Goal: Communication & Community: Participate in discussion

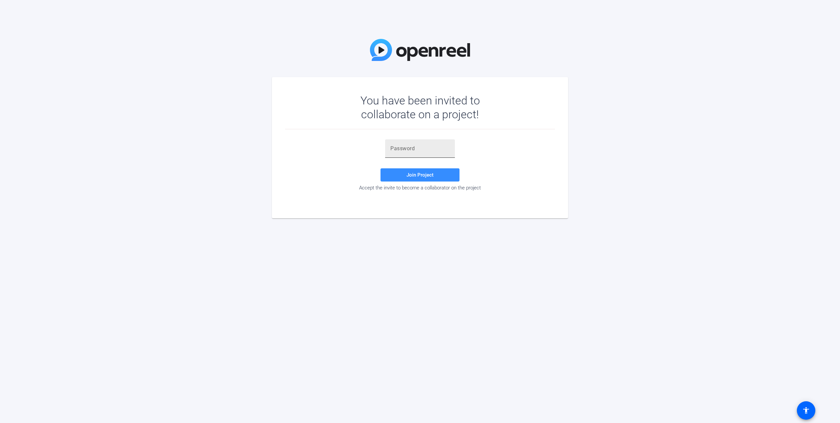
click at [435, 148] on input "text" at bounding box center [419, 148] width 59 height 8
paste input "0guzq1"
type input "0guzq1"
click at [421, 174] on span "Join Project" at bounding box center [419, 175] width 27 height 6
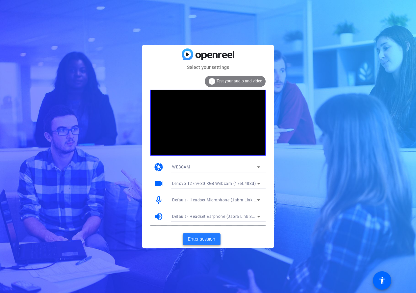
click at [213, 238] on span "Enter session" at bounding box center [201, 238] width 27 height 7
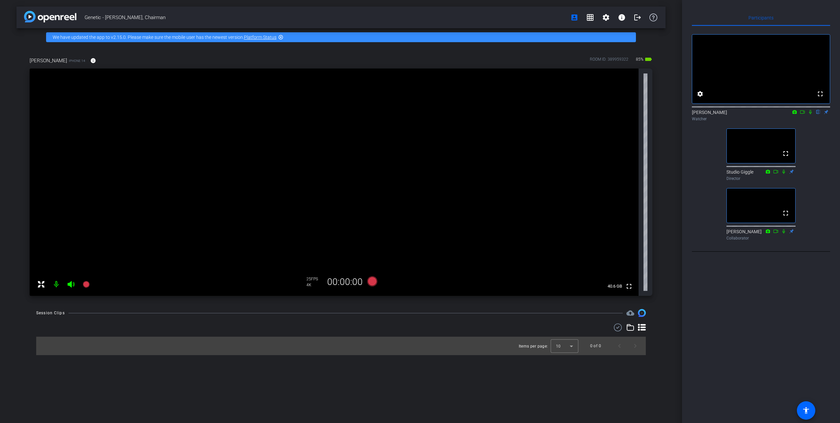
click at [803, 114] on icon at bounding box center [802, 111] width 5 height 3
click at [820, 114] on icon at bounding box center [817, 112] width 5 height 5
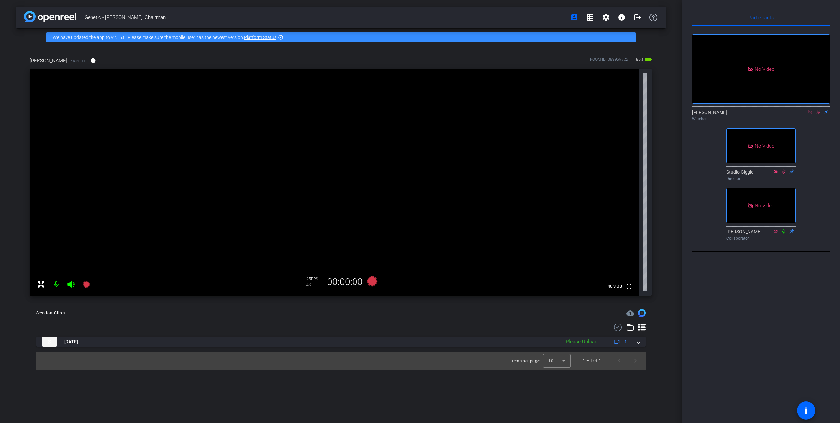
click at [810, 114] on icon at bounding box center [810, 112] width 5 height 5
click at [803, 114] on icon at bounding box center [802, 111] width 5 height 3
click at [817, 114] on icon at bounding box center [817, 112] width 5 height 5
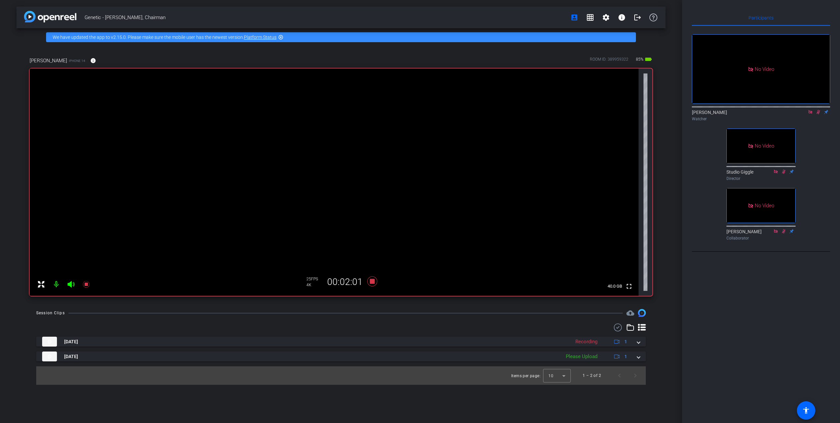
click at [811, 114] on icon at bounding box center [810, 112] width 4 height 4
click at [811, 114] on icon at bounding box center [811, 112] width 4 height 4
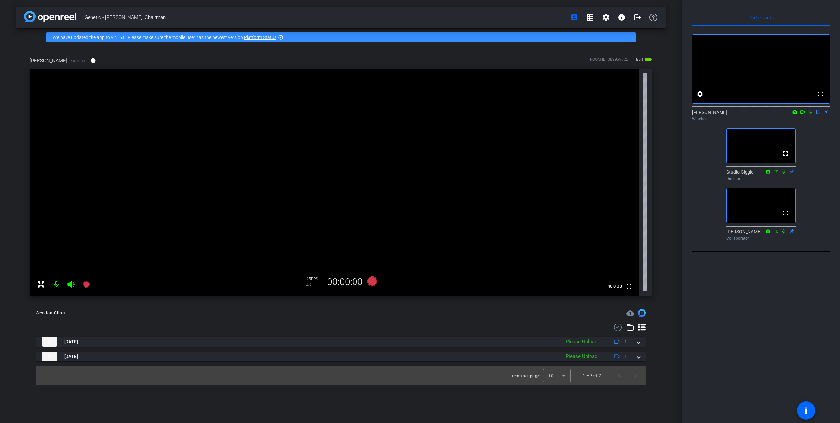
click at [801, 114] on icon at bounding box center [802, 112] width 5 height 5
click at [817, 114] on icon at bounding box center [817, 112] width 5 height 5
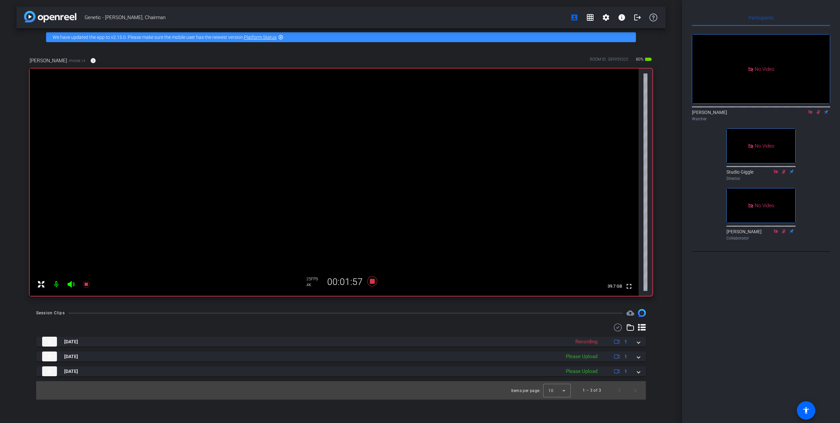
click at [810, 114] on icon at bounding box center [810, 112] width 5 height 5
click at [811, 114] on icon at bounding box center [810, 112] width 5 height 5
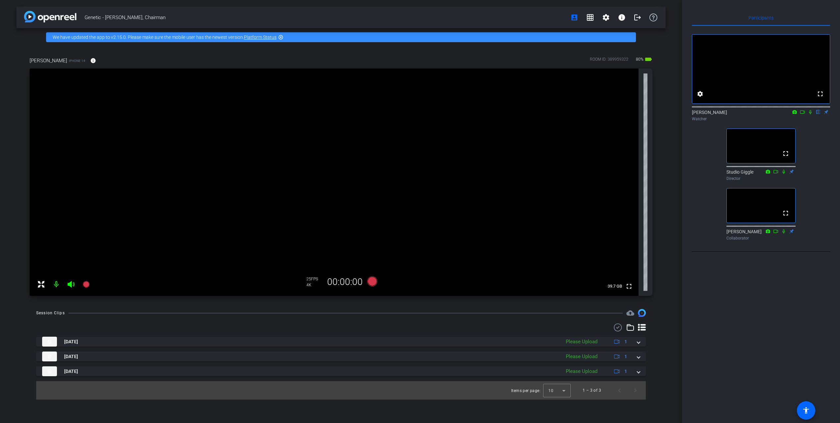
click at [810, 114] on icon at bounding box center [810, 112] width 3 height 4
click at [803, 114] on icon at bounding box center [802, 112] width 5 height 5
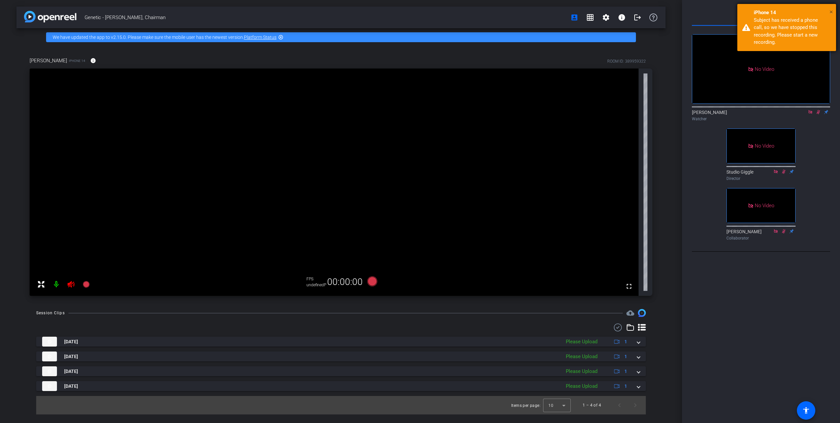
click at [833, 11] on span "×" at bounding box center [831, 12] width 4 height 8
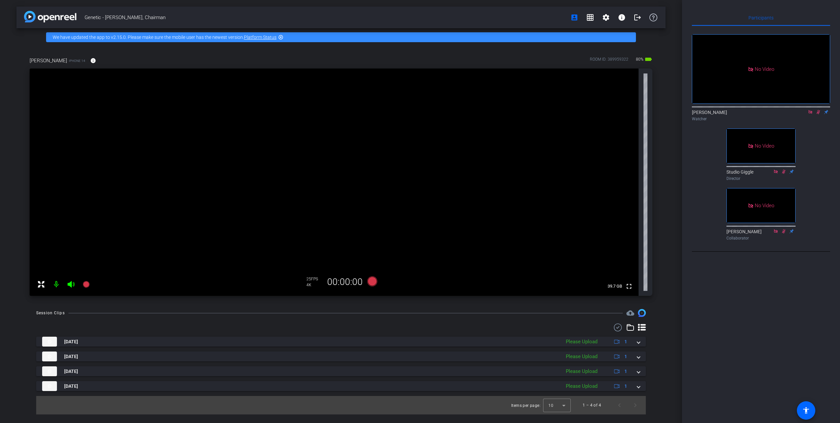
click at [810, 114] on icon at bounding box center [810, 112] width 5 height 5
click at [811, 114] on icon at bounding box center [810, 112] width 5 height 5
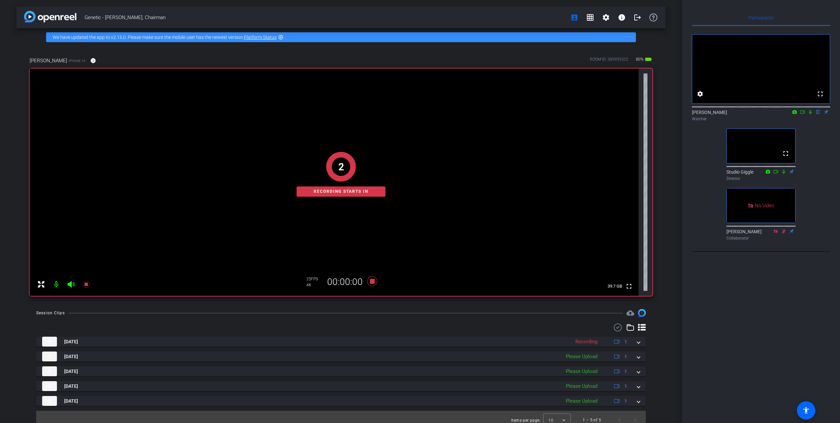
click at [802, 114] on icon at bounding box center [802, 112] width 5 height 5
click at [818, 114] on icon at bounding box center [817, 112] width 5 height 5
click at [811, 114] on icon at bounding box center [810, 112] width 5 height 5
click at [810, 114] on icon at bounding box center [810, 112] width 5 height 5
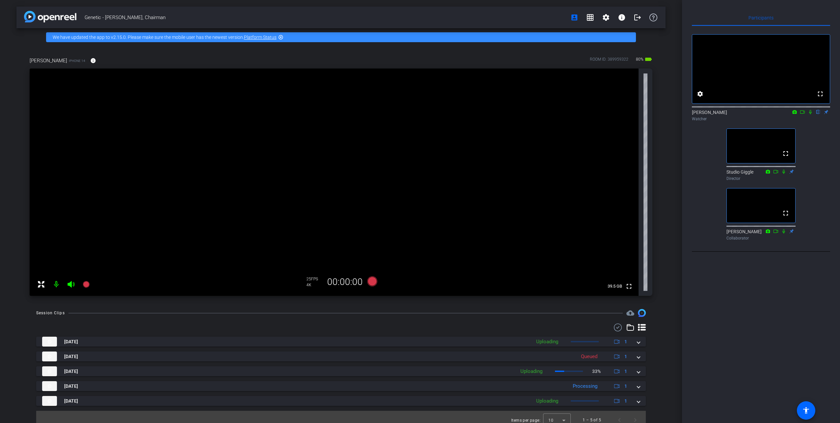
scroll to position [6, 0]
